Goal: Task Accomplishment & Management: Manage account settings

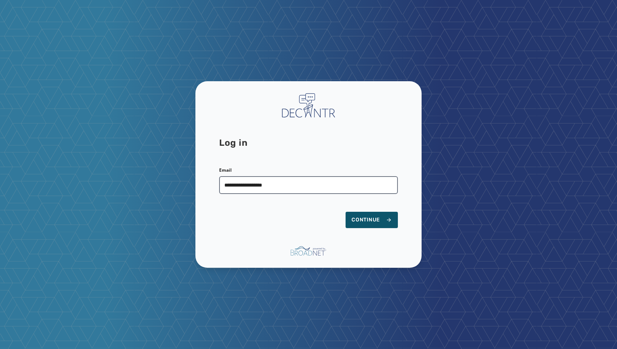
type input "**********"
click at [346, 212] on button "Continue" at bounding box center [372, 220] width 52 height 16
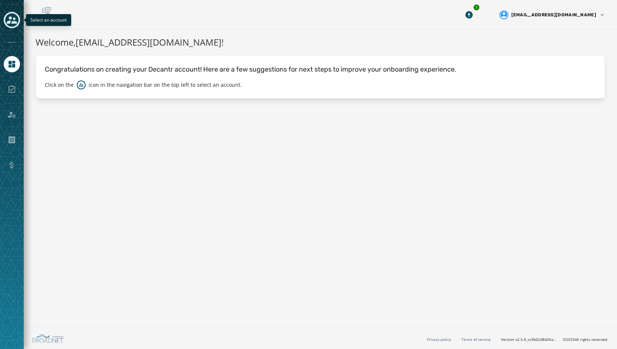
click at [11, 18] on icon "Toggle account select drawer" at bounding box center [12, 19] width 10 height 7
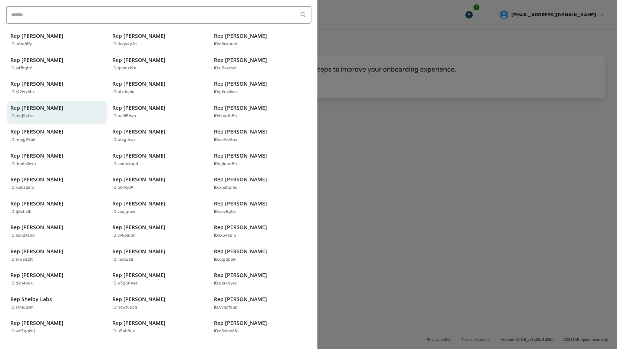
scroll to position [147, 0]
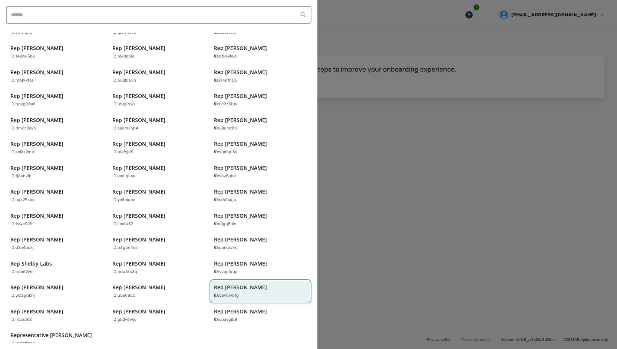
click at [225, 284] on div "Rep [PERSON_NAME] ID: c3ybw6fg" at bounding box center [257, 291] width 86 height 15
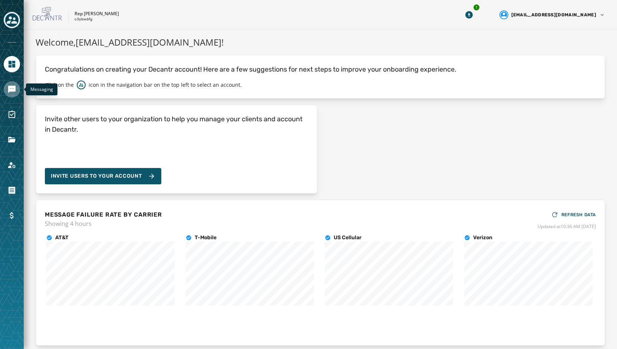
click at [15, 92] on icon "Navigate to Messaging" at bounding box center [11, 89] width 9 height 9
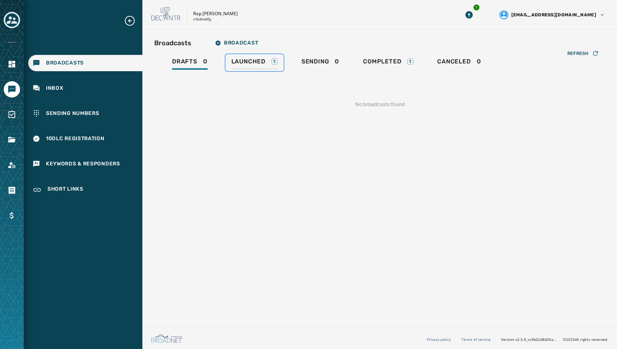
click at [263, 63] on span "Launched" at bounding box center [248, 61] width 34 height 7
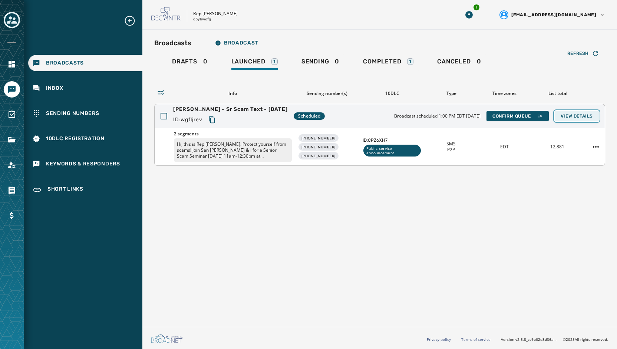
click at [571, 116] on span "View Details" at bounding box center [577, 116] width 32 height 6
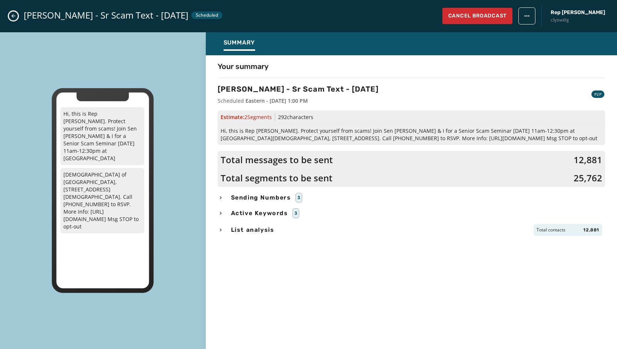
drag, startPoint x: 283, startPoint y: 257, endPoint x: 283, endPoint y: 224, distance: 32.6
click at [283, 257] on div "Your summary [PERSON_NAME] - Sr Scam Text - [DATE] Scheduled Eastern - [DATE] 1…" at bounding box center [411, 200] width 411 height 278
click at [282, 194] on span "Sending Numbers" at bounding box center [261, 197] width 63 height 9
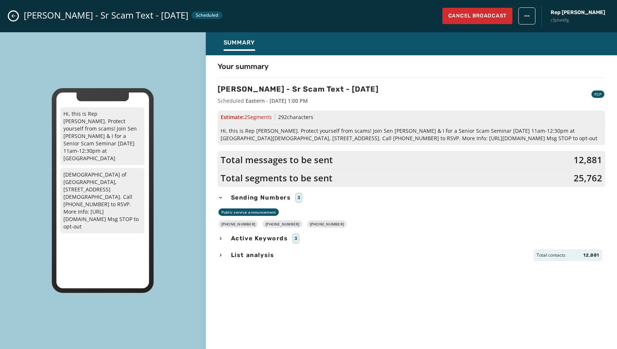
drag, startPoint x: 332, startPoint y: 224, endPoint x: 227, endPoint y: 225, distance: 104.6
click at [227, 225] on div "[PHONE_NUMBER] [PHONE_NUMBER] [PHONE_NUMBER]" at bounding box center [412, 223] width 388 height 7
copy div "[PHONE_NUMBER] [PHONE_NUMBER] [PHONE_NUMBER]"
click at [309, 138] on span "Hi, this is Rep [PERSON_NAME]. Protect yourself from scams! Join Sen [PERSON_NA…" at bounding box center [412, 134] width 382 height 15
drag, startPoint x: 565, startPoint y: 138, endPoint x: 229, endPoint y: 130, distance: 335.8
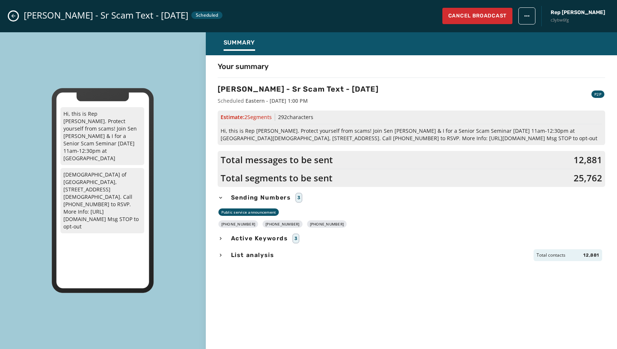
click at [221, 130] on span "Hi, this is Rep [PERSON_NAME]. Protect yourself from scams! Join Sen [PERSON_NA…" at bounding box center [412, 134] width 382 height 15
copy span "Hi, this is Rep [PERSON_NAME]. Protect yourself from scams! Join Sen [PERSON_NA…"
click at [12, 17] on icon "Close admin drawer" at bounding box center [13, 16] width 6 height 6
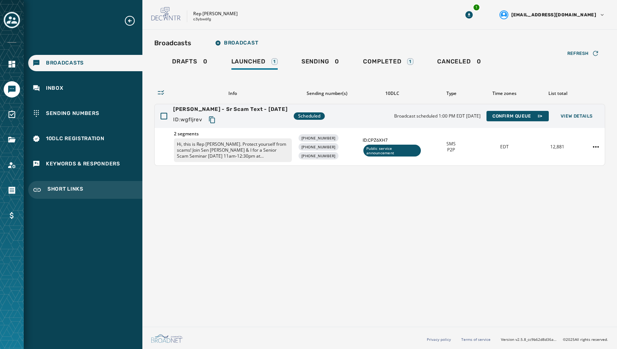
click at [55, 186] on span "Short Links" at bounding box center [65, 189] width 36 height 9
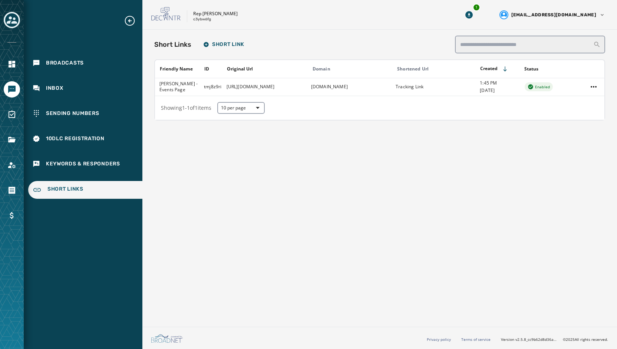
click at [15, 27] on button "Toggle account select drawer" at bounding box center [12, 20] width 16 height 16
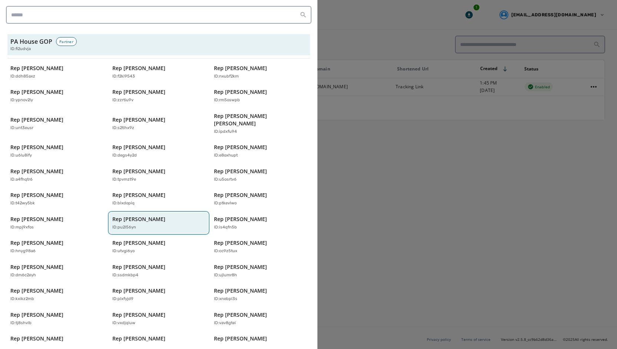
click at [138, 216] on p "Rep [PERSON_NAME]" at bounding box center [138, 219] width 53 height 7
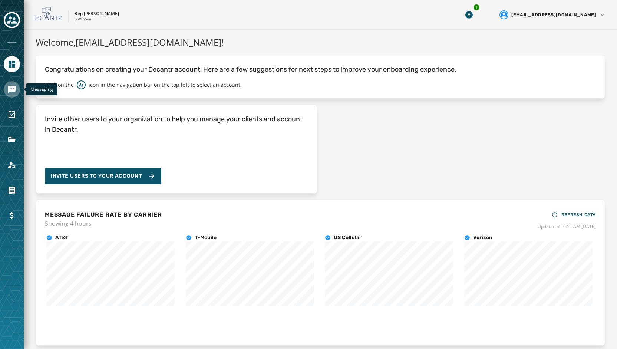
click at [12, 93] on icon "Navigate to Messaging" at bounding box center [11, 89] width 9 height 9
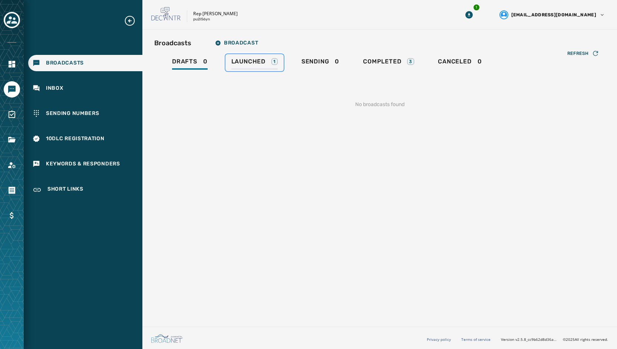
click at [241, 66] on div "Launched 1" at bounding box center [254, 64] width 46 height 12
click at [285, 209] on div "Broadcasts Broadcast Drafts 0 Launched 0 Sending 1 Completed 3 Canceled 0 Refre…" at bounding box center [379, 177] width 475 height 294
click at [318, 66] on div "Sending 1" at bounding box center [320, 64] width 40 height 12
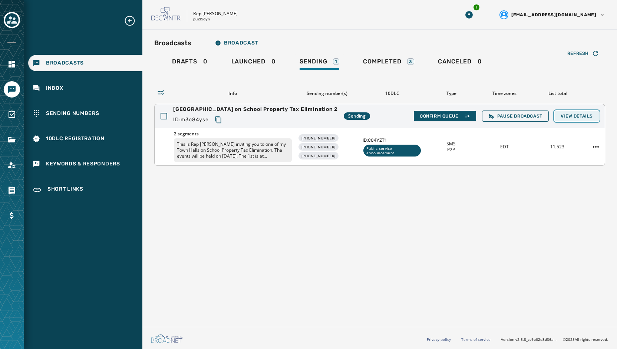
click at [568, 116] on span "View Details" at bounding box center [577, 116] width 32 height 6
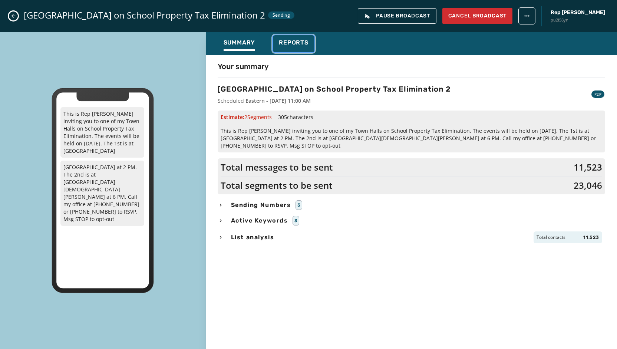
click at [299, 42] on span "Reports" at bounding box center [294, 42] width 30 height 7
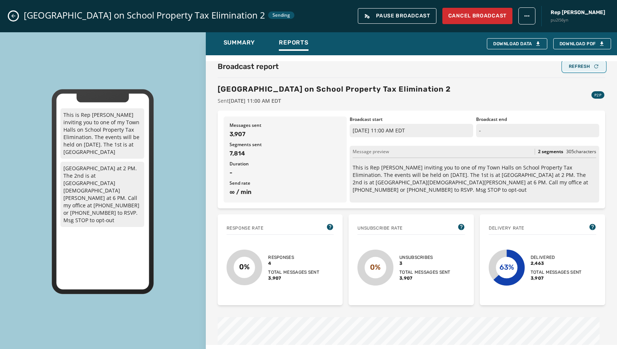
click at [579, 62] on button "Refresh" at bounding box center [584, 66] width 42 height 10
click at [569, 68] on div "Refresh" at bounding box center [584, 66] width 30 height 6
click at [300, 165] on span "Duration" at bounding box center [285, 164] width 111 height 6
click at [570, 69] on div "Refresh" at bounding box center [584, 66] width 30 height 6
click at [569, 70] on button "Refresh" at bounding box center [584, 66] width 42 height 10
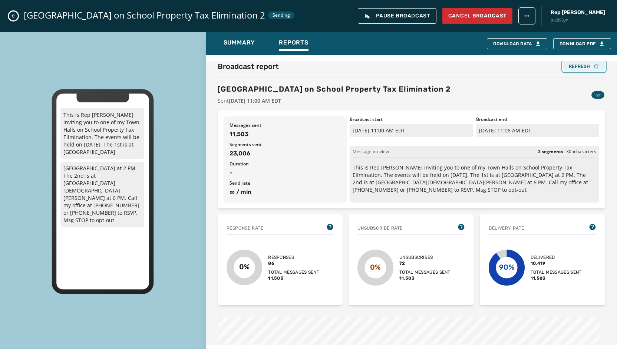
click at [571, 69] on div "Refresh" at bounding box center [584, 66] width 30 height 6
click at [12, 13] on icon "Close admin drawer" at bounding box center [13, 16] width 6 height 6
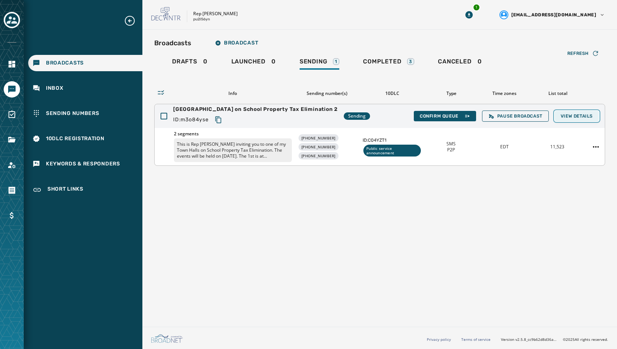
click at [567, 116] on span "View Details" at bounding box center [577, 116] width 32 height 6
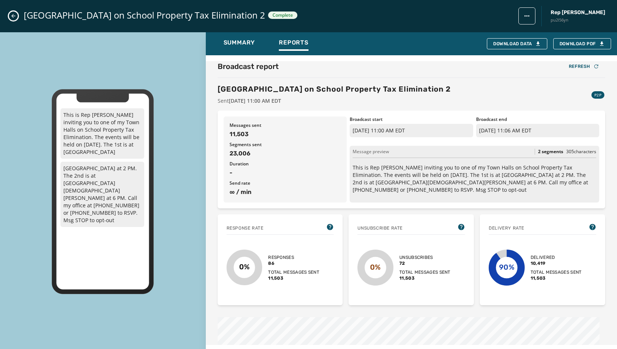
click at [14, 12] on button "Close admin drawer" at bounding box center [13, 16] width 9 height 9
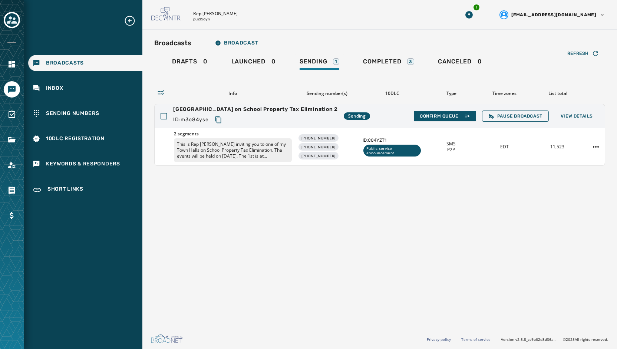
click at [13, 23] on icon "Toggle account select drawer" at bounding box center [12, 19] width 10 height 7
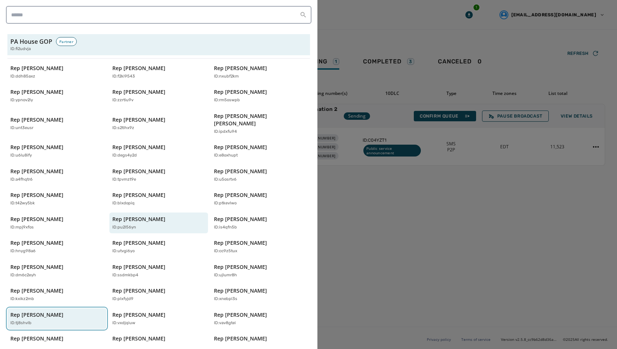
click at [52, 320] on div "ID: tj8shvlb" at bounding box center [53, 323] width 86 height 6
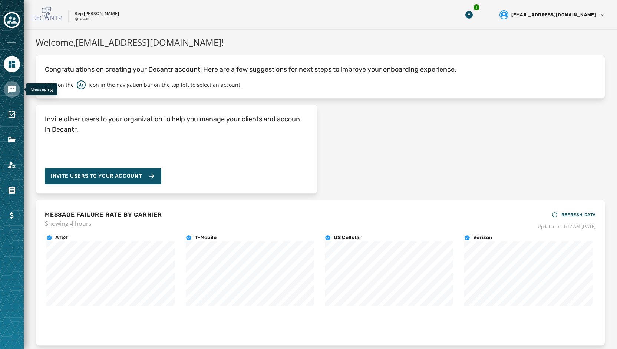
click at [14, 93] on icon "Navigate to Messaging" at bounding box center [11, 89] width 9 height 9
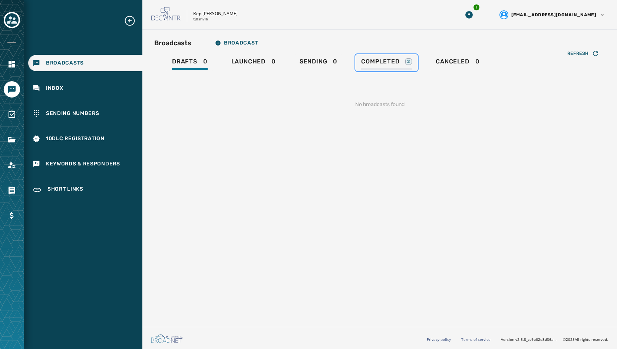
click at [387, 62] on span "Completed" at bounding box center [380, 61] width 38 height 7
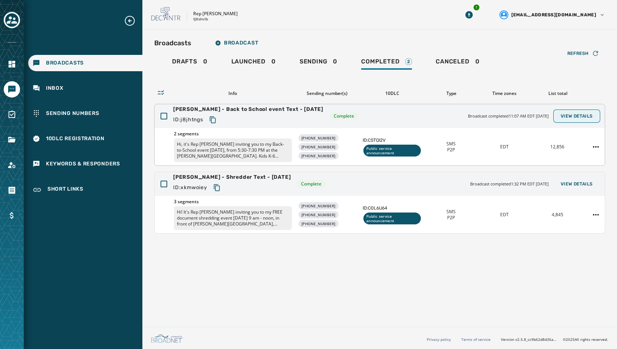
click at [572, 117] on span "View Details" at bounding box center [577, 116] width 32 height 6
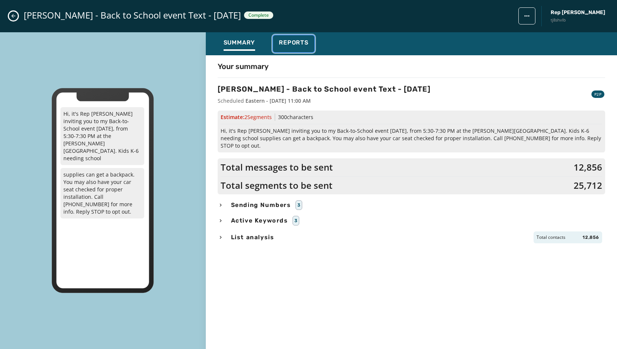
click at [299, 48] on div "Reports" at bounding box center [294, 45] width 30 height 12
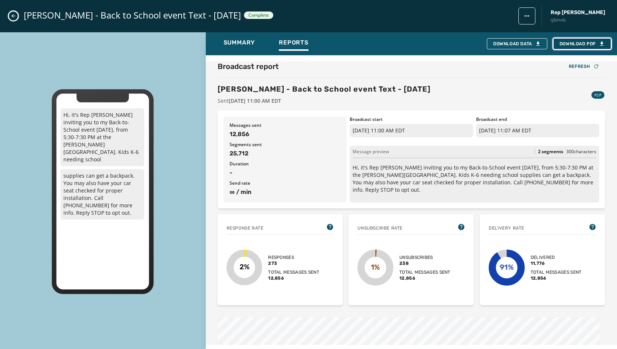
click at [575, 45] on span "Download PDF" at bounding box center [582, 44] width 45 height 6
click at [506, 40] on button "Download Data" at bounding box center [517, 43] width 60 height 11
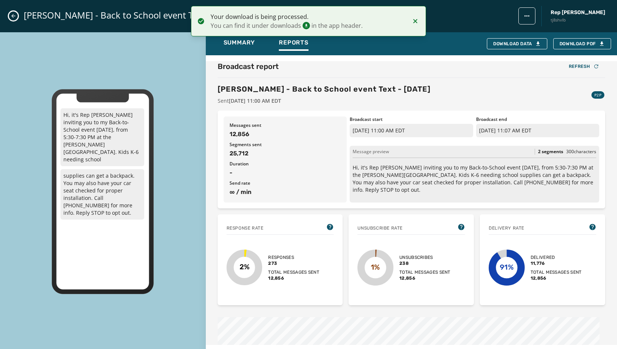
click at [10, 17] on icon "Close admin drawer" at bounding box center [13, 16] width 6 height 6
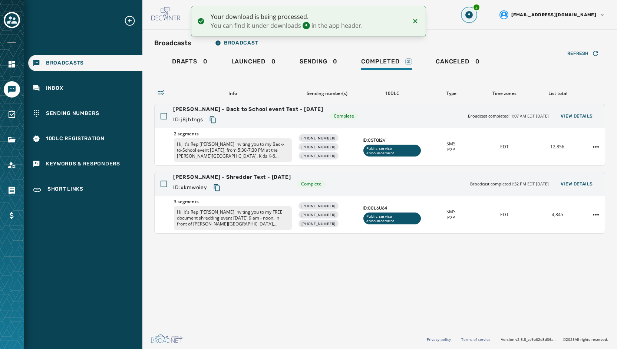
click at [476, 17] on button "2" at bounding box center [469, 14] width 13 height 13
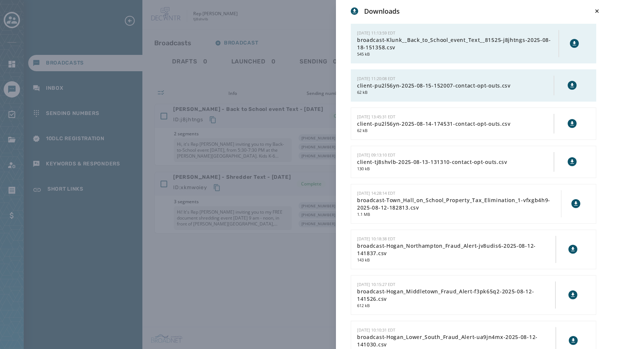
click at [572, 46] on icon at bounding box center [575, 43] width 6 height 6
click at [229, 81] on div "Downloads [DATE] 11:13:59 EDT broadcast-Klunk__Back_to_School_event_Text__81525…" at bounding box center [308, 174] width 617 height 349
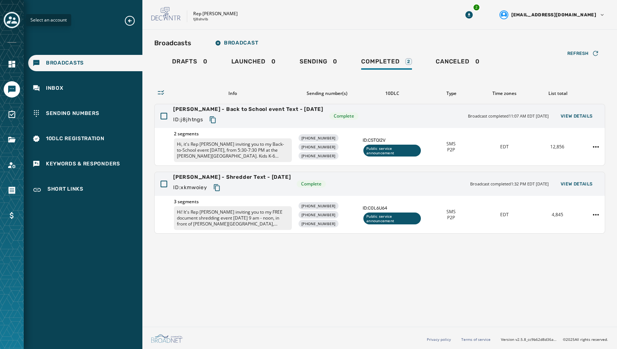
click at [16, 26] on button "Toggle account select drawer" at bounding box center [12, 20] width 16 height 16
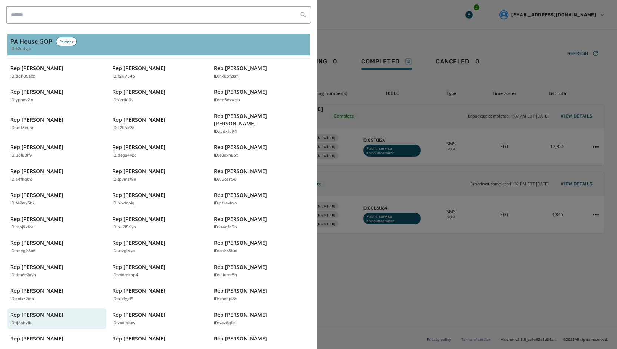
click at [17, 41] on h3 "PA House GOP" at bounding box center [31, 41] width 42 height 9
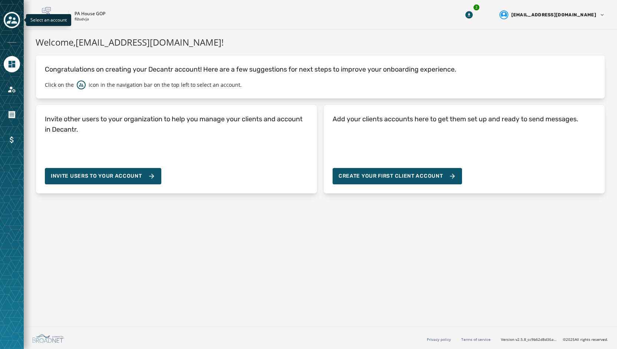
click at [11, 21] on icon "Toggle account select drawer" at bounding box center [12, 20] width 10 height 10
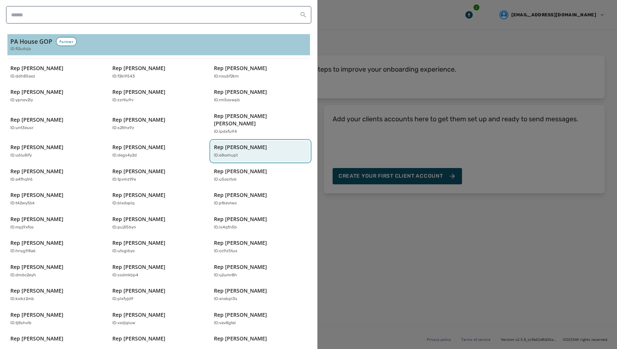
click at [248, 152] on div "ID: e8oxhupt" at bounding box center [257, 155] width 86 height 6
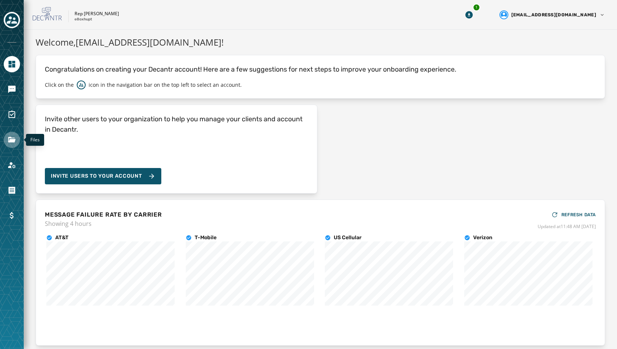
click at [10, 136] on icon "Navigate to Files" at bounding box center [11, 139] width 9 height 9
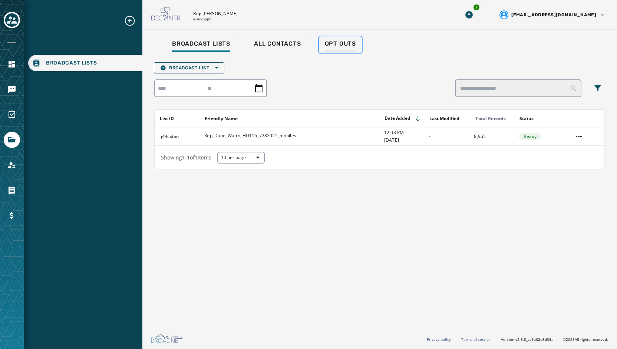
click at [342, 47] on span "Opt Outs" at bounding box center [340, 43] width 31 height 7
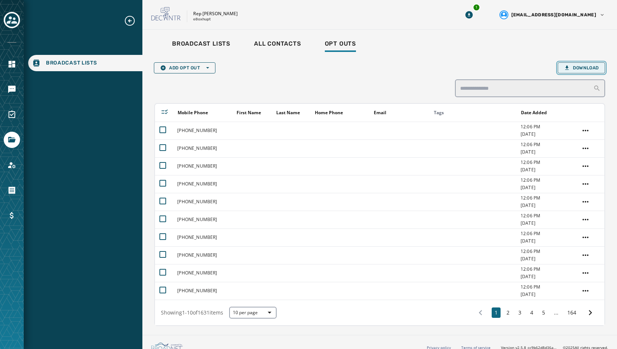
click at [573, 67] on span "Download" at bounding box center [581, 68] width 35 height 6
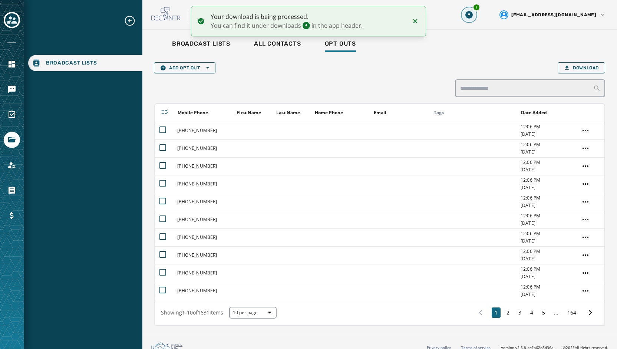
click at [470, 14] on icon "Download Menu" at bounding box center [469, 14] width 3 height 3
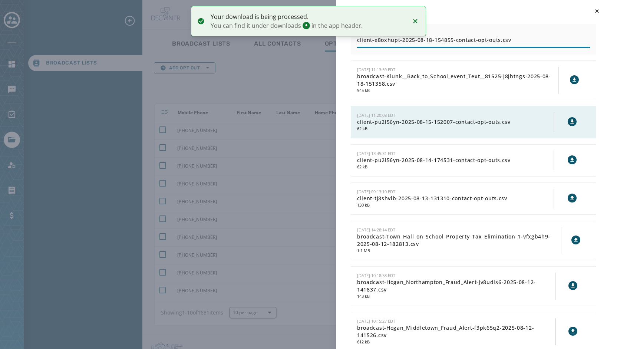
click at [418, 20] on icon "Notifications (F8)" at bounding box center [415, 21] width 9 height 9
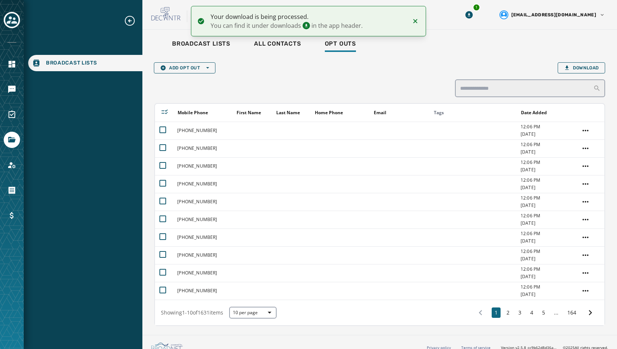
click at [417, 21] on icon "Notifications (F8)" at bounding box center [415, 21] width 9 height 9
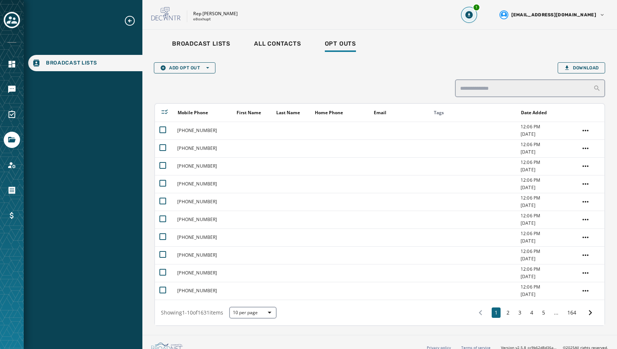
click at [473, 16] on icon "Download Menu" at bounding box center [469, 14] width 7 height 7
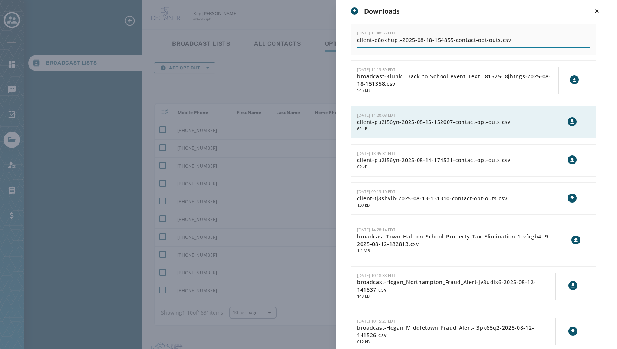
click at [287, 11] on div "Downloads [DATE] 11:48:55 EDT client-e8oxhupt-2025-08-18-154855-contact-opt-out…" at bounding box center [308, 174] width 617 height 349
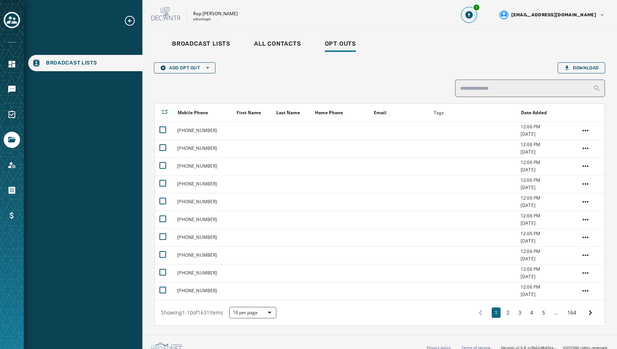
click at [473, 17] on icon "Download Menu" at bounding box center [469, 14] width 7 height 7
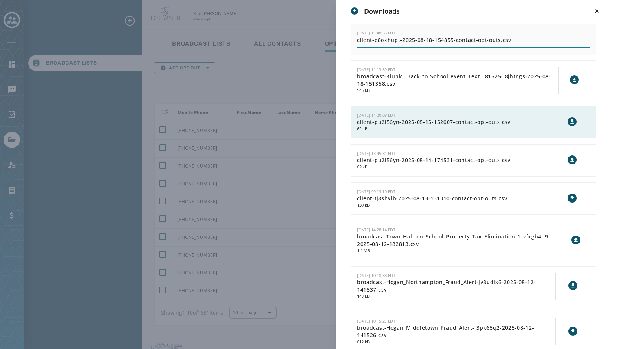
click at [316, 19] on div "Downloads [DATE] 11:48:55 EDT client-e8oxhupt-2025-08-18-154855-contact-opt-out…" at bounding box center [308, 174] width 617 height 349
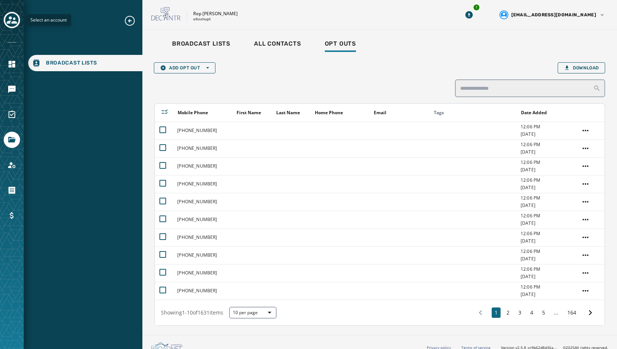
click at [14, 21] on icon "Toggle account select drawer" at bounding box center [12, 19] width 10 height 7
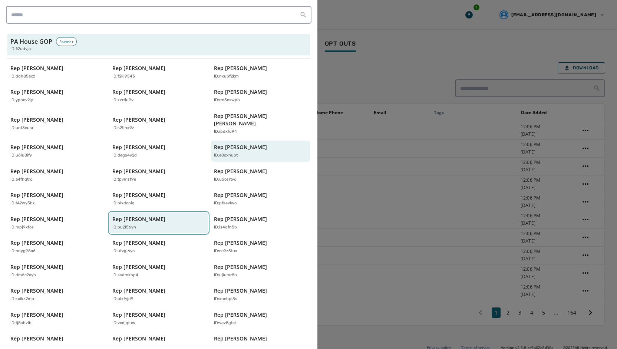
click at [142, 224] on div "ID: pu2l56yn" at bounding box center [155, 227] width 86 height 6
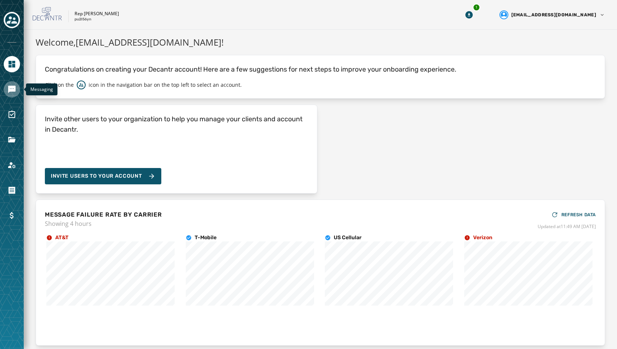
click at [14, 85] on icon "Navigate to Messaging" at bounding box center [11, 89] width 9 height 9
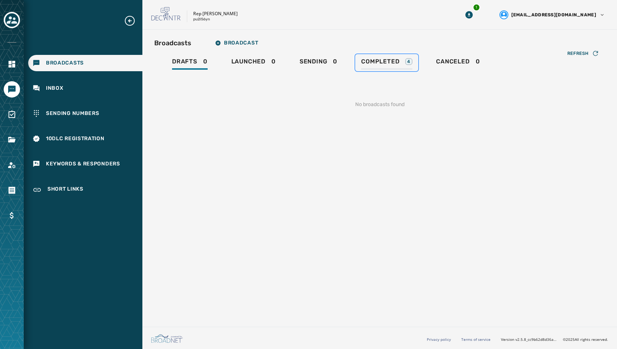
click at [405, 67] on div "Completed 4" at bounding box center [386, 64] width 51 height 12
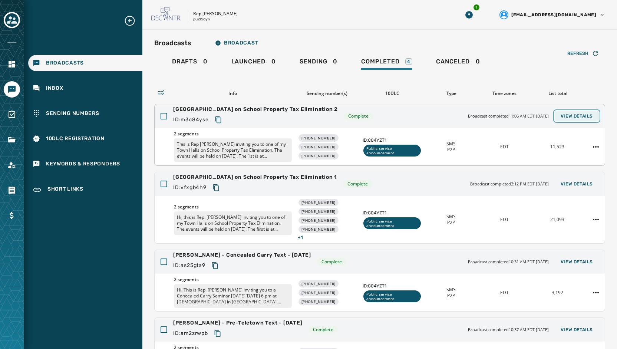
click at [580, 114] on span "View Details" at bounding box center [577, 116] width 32 height 6
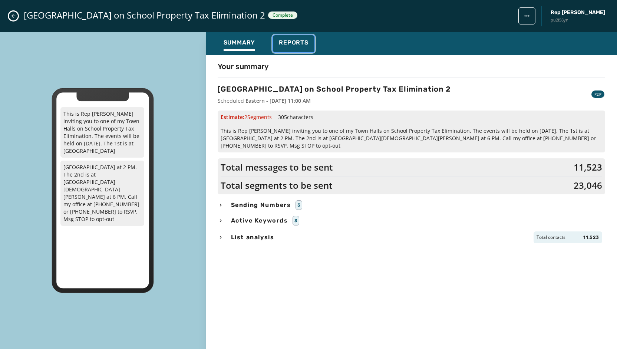
click at [292, 42] on span "Reports" at bounding box center [294, 42] width 30 height 7
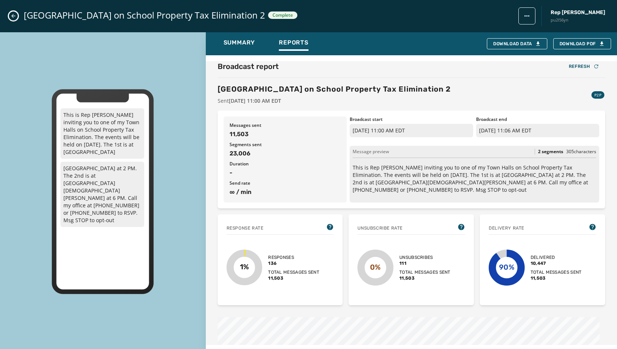
click at [15, 17] on icon "Close admin drawer" at bounding box center [13, 16] width 6 height 6
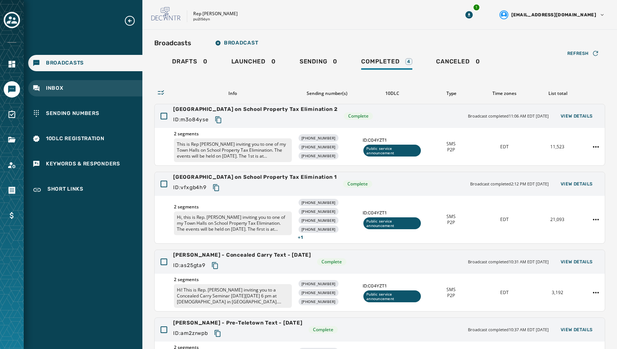
click at [53, 91] on span "Inbox" at bounding box center [54, 88] width 17 height 7
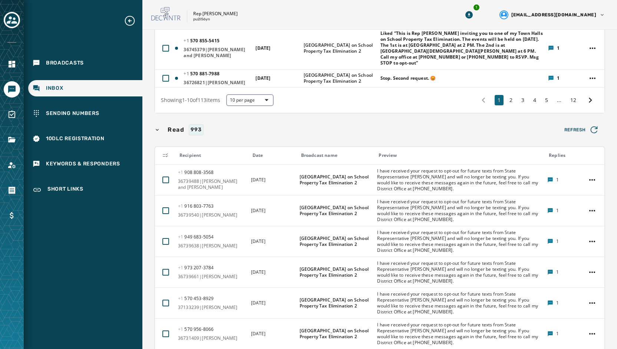
scroll to position [297, 0]
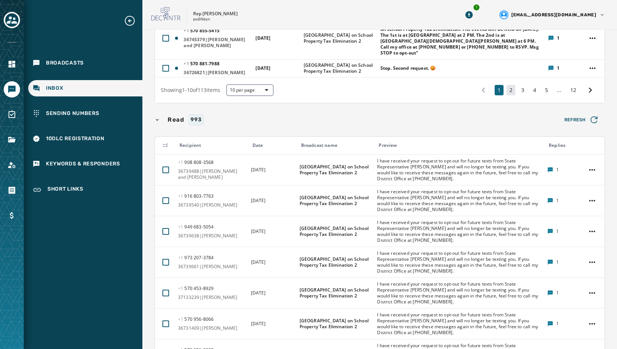
click at [507, 92] on button "2" at bounding box center [511, 90] width 9 height 10
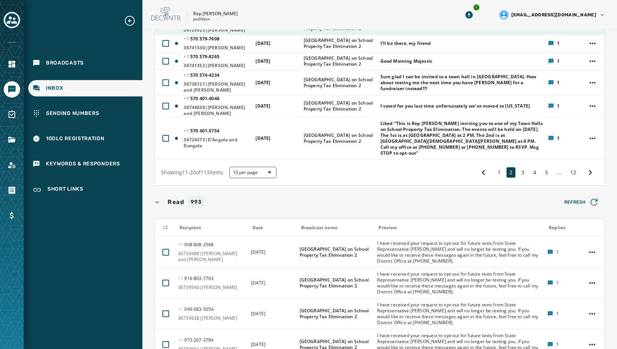
scroll to position [249, 0]
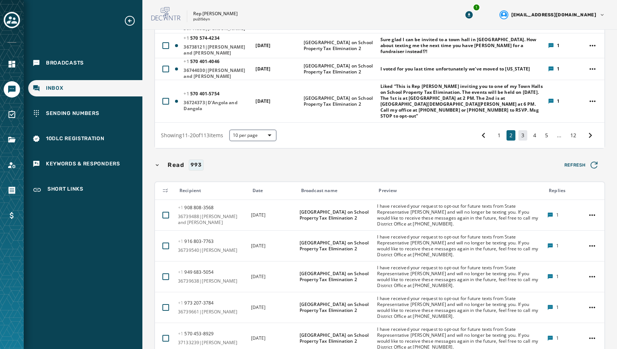
click at [519, 135] on button "3" at bounding box center [523, 135] width 9 height 10
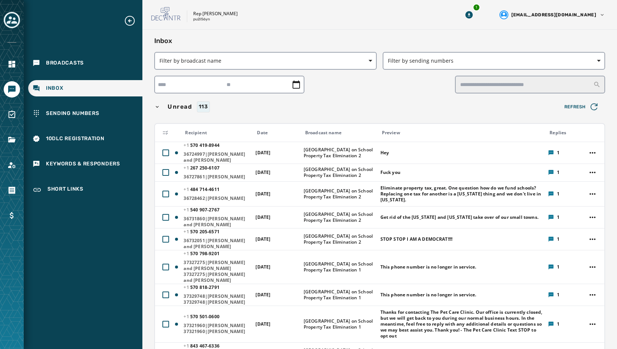
click at [9, 28] on button "Toggle account select drawer" at bounding box center [12, 20] width 16 height 16
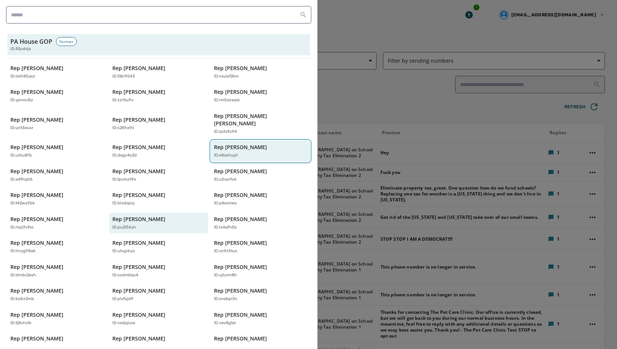
click at [219, 144] on p "Rep [PERSON_NAME]" at bounding box center [240, 147] width 53 height 7
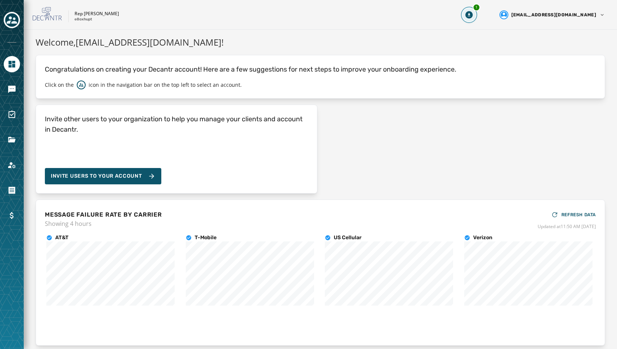
click at [476, 11] on button "1" at bounding box center [469, 14] width 13 height 13
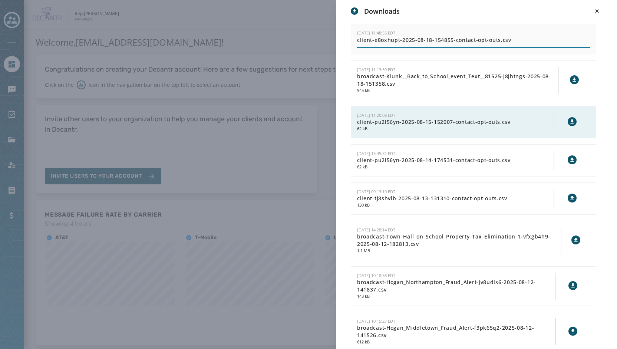
click at [270, 29] on div "Downloads [DATE] 11:48:55 EDT client-e8oxhupt-2025-08-18-154855-contact-opt-out…" at bounding box center [308, 174] width 617 height 349
